Goal: Task Accomplishment & Management: Complete application form

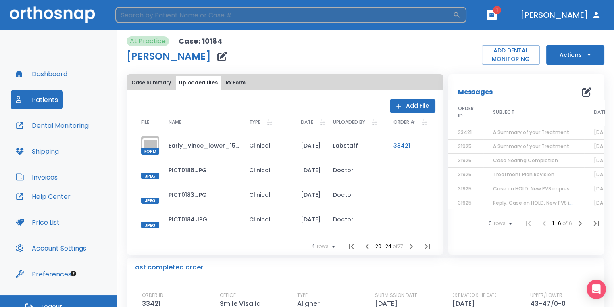
click at [300, 13] on input "search" at bounding box center [283, 15] width 337 height 16
type input "[PERSON_NAME]"
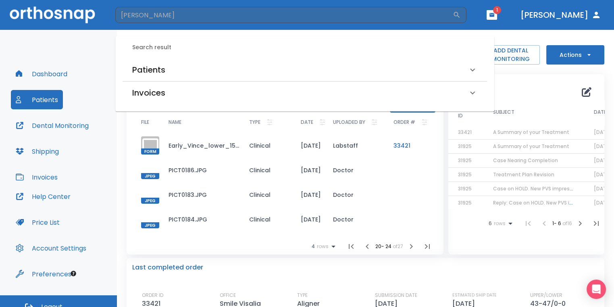
click at [258, 75] on div "Patients" at bounding box center [299, 69] width 335 height 13
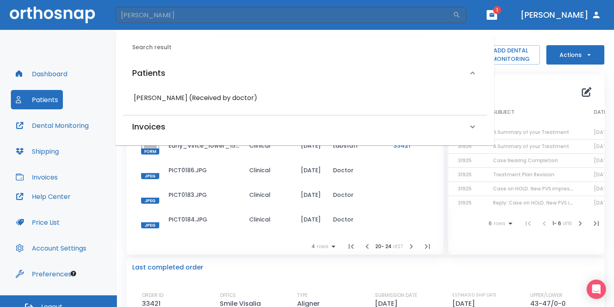
click at [229, 92] on h6 "[PERSON_NAME] (Received by doctor)" at bounding box center [305, 97] width 342 height 11
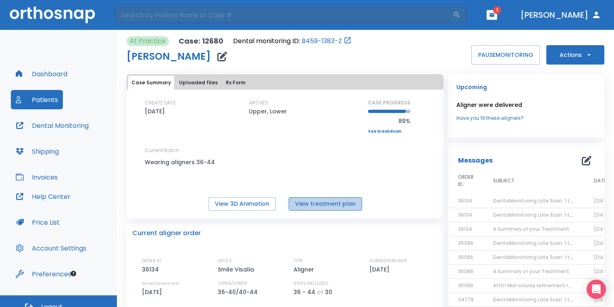
click at [346, 200] on button "View treatment plan" at bounding box center [325, 203] width 73 height 13
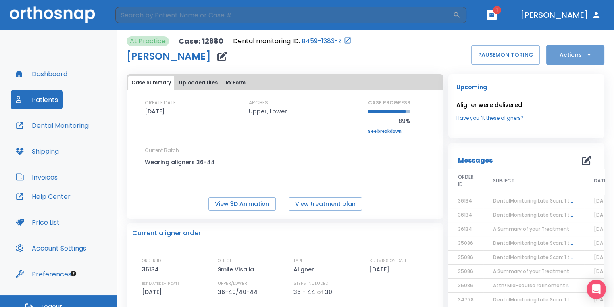
click at [570, 60] on button "Actions" at bounding box center [575, 54] width 58 height 19
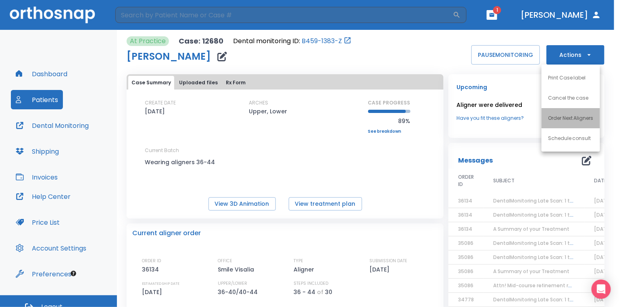
click at [569, 115] on p "Order Next Aligners" at bounding box center [571, 117] width 46 height 7
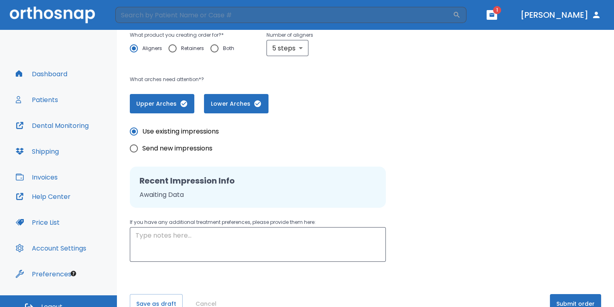
scroll to position [164, 0]
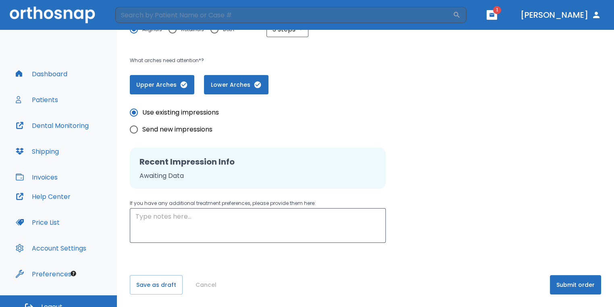
click at [584, 287] on button "Submit order" at bounding box center [575, 284] width 51 height 19
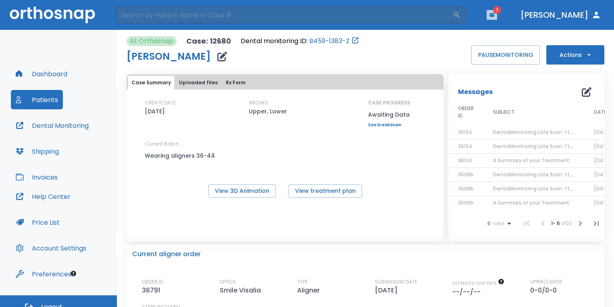
click at [494, 16] on icon "button" at bounding box center [491, 15] width 5 height 4
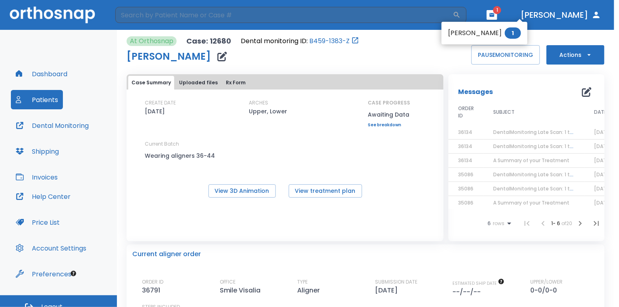
click at [420, 43] on div at bounding box center [309, 153] width 619 height 307
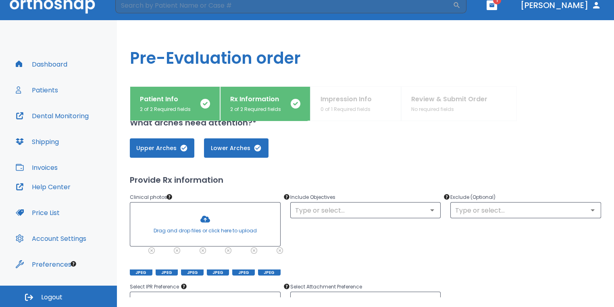
scroll to position [40, 0]
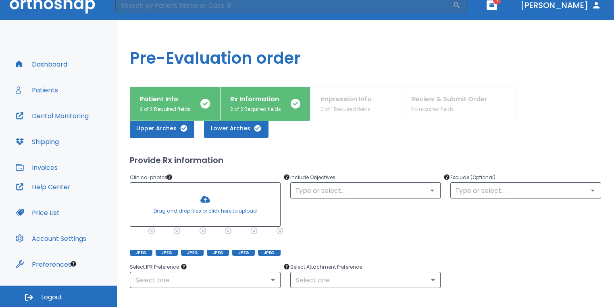
click at [204, 202] on div at bounding box center [205, 205] width 150 height 44
click at [223, 200] on div at bounding box center [205, 205] width 150 height 44
click at [204, 204] on div at bounding box center [205, 205] width 150 height 44
click at [206, 197] on div at bounding box center [205, 205] width 150 height 44
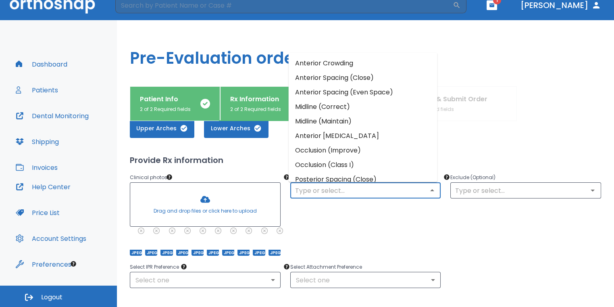
click at [336, 192] on input "text" at bounding box center [366, 190] width 146 height 11
click at [338, 69] on li "Anterior Crowding" at bounding box center [363, 63] width 149 height 15
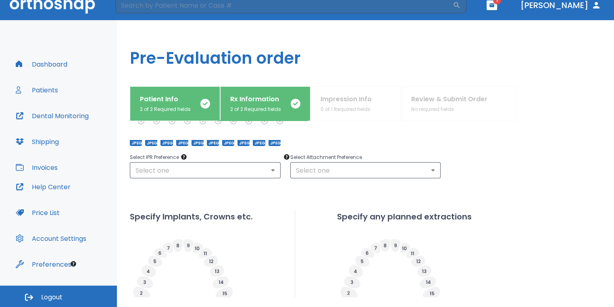
scroll to position [121, 0]
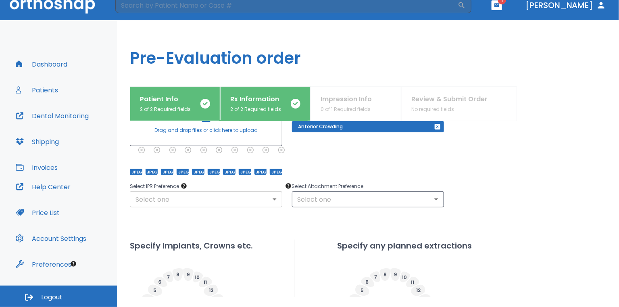
click at [255, 202] on body "​ 1 Dr. Sedillo Dashboard Patients Dental Monitoring Shipping Invoices Help Cen…" at bounding box center [309, 143] width 619 height 307
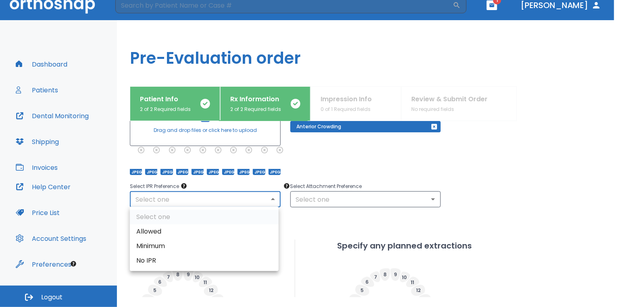
click at [222, 225] on li "Allowed" at bounding box center [204, 231] width 149 height 15
type input "1"
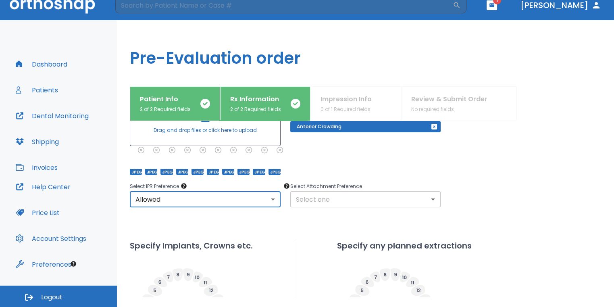
click at [320, 191] on body "​ 1 Dr. Sedillo Dashboard Patients Dental Monitoring Shipping Invoices Help Cen…" at bounding box center [307, 143] width 614 height 307
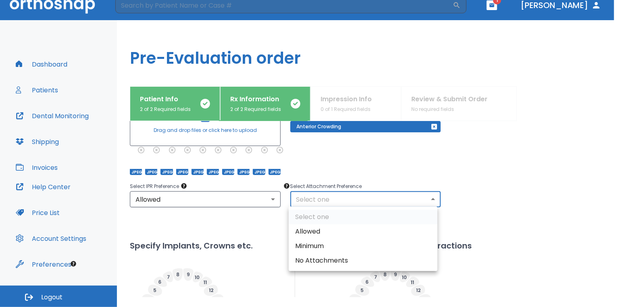
drag, startPoint x: 322, startPoint y: 222, endPoint x: 326, endPoint y: 224, distance: 4.3
click at [323, 222] on ul "Select one Allowed Minimum No Attachments" at bounding box center [363, 238] width 149 height 64
click at [327, 231] on li "Allowed" at bounding box center [363, 231] width 149 height 15
type input "1"
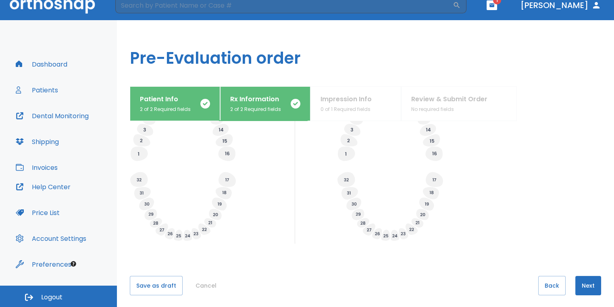
scroll to position [316, 0]
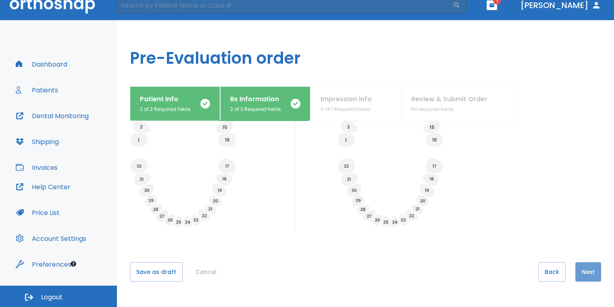
click at [589, 273] on button "Next" at bounding box center [588, 271] width 26 height 19
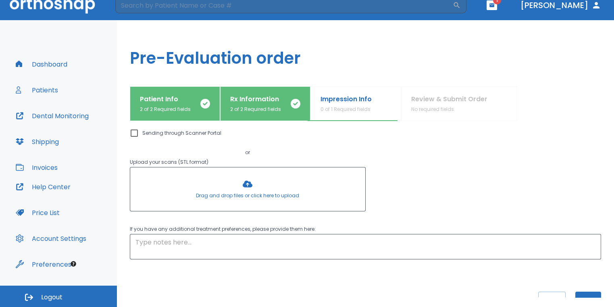
scroll to position [58, 0]
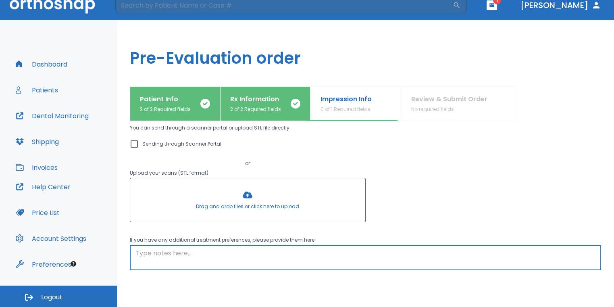
click at [263, 263] on textarea at bounding box center [365, 257] width 460 height 19
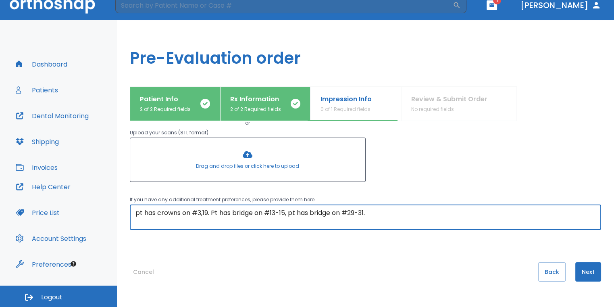
type textarea "pt has crowns on #3,19. Pt has bridge on #13-15, pt has bridge on #29-31."
click at [591, 271] on button "Next" at bounding box center [588, 271] width 26 height 19
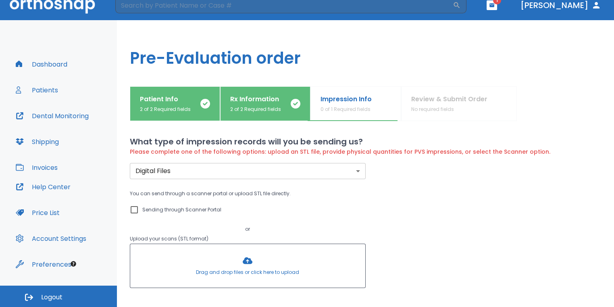
scroll to position [0, 0]
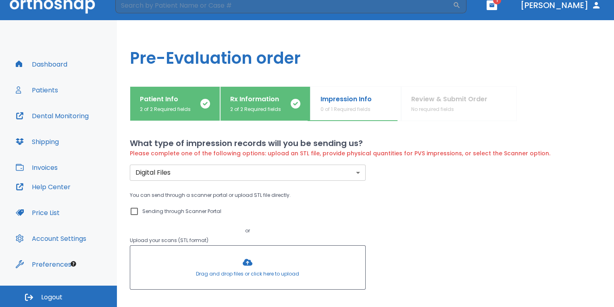
click at [135, 214] on input "Sending through Scanner Portal" at bounding box center [134, 211] width 10 height 10
checkbox input "true"
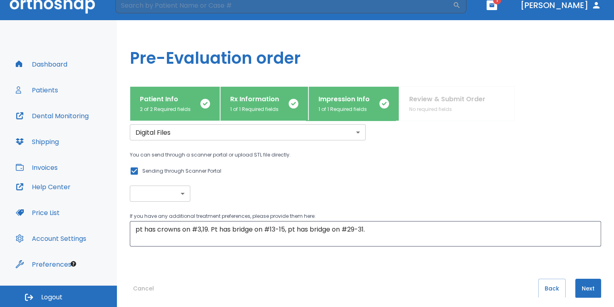
scroll to position [48, 0]
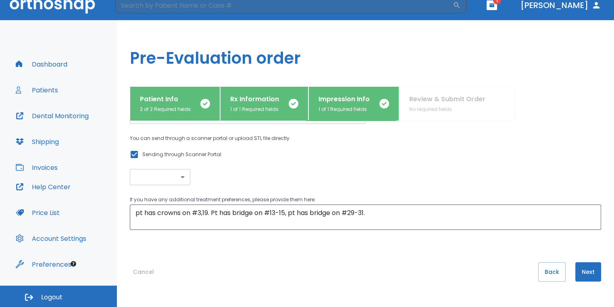
click at [589, 272] on button "Next" at bounding box center [588, 271] width 26 height 19
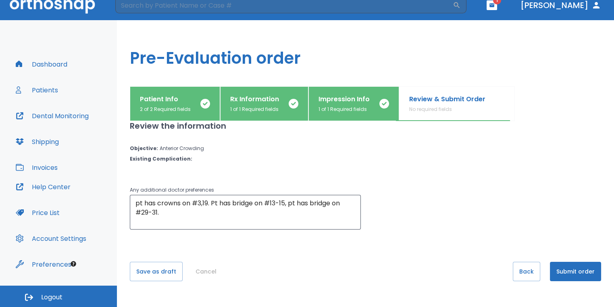
scroll to position [0, 0]
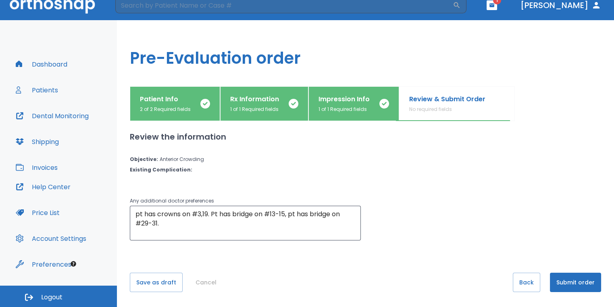
click at [585, 272] on button "Submit order" at bounding box center [575, 281] width 51 height 19
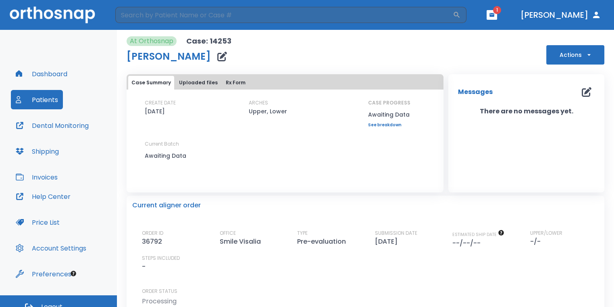
click at [516, 21] on header "​ 1 Dr. Sedillo" at bounding box center [307, 15] width 614 height 30
click at [497, 19] on span "1" at bounding box center [491, 15] width 10 height 10
click at [497, 18] on button "button" at bounding box center [491, 15] width 10 height 10
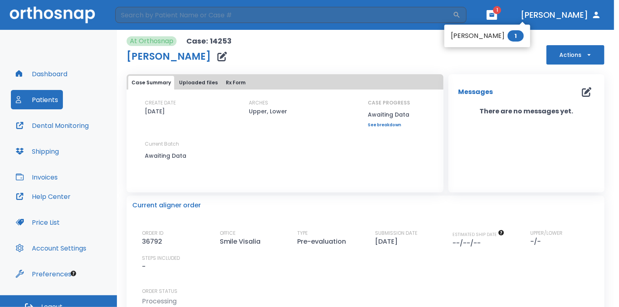
click at [517, 16] on div at bounding box center [309, 153] width 619 height 307
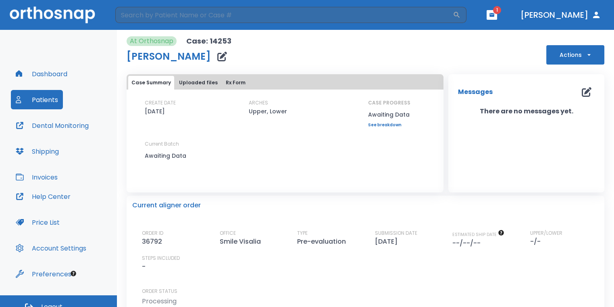
click at [495, 16] on icon "button" at bounding box center [492, 15] width 6 height 6
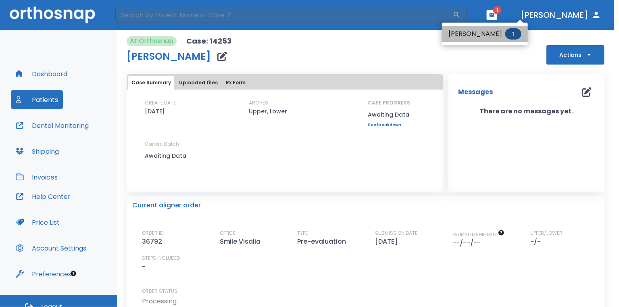
click at [511, 35] on span "1" at bounding box center [513, 33] width 16 height 11
